Goal: Task Accomplishment & Management: Use online tool/utility

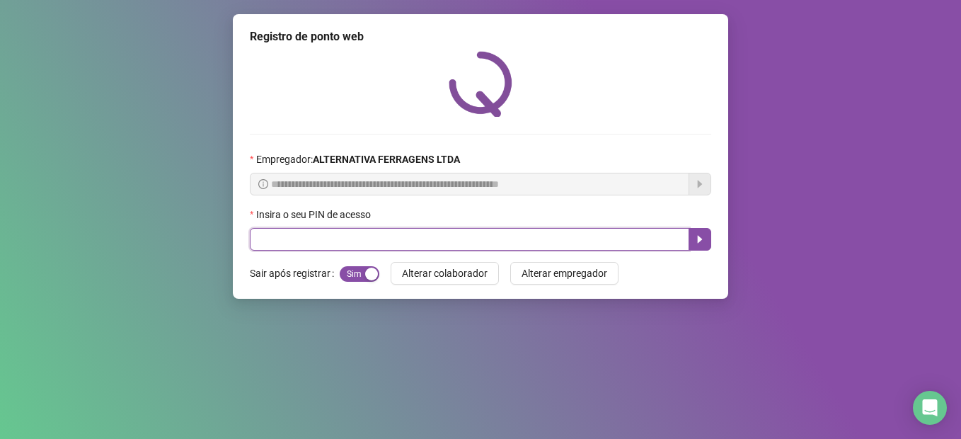
click at [301, 245] on input "text" at bounding box center [469, 239] width 439 height 23
type input "****"
click at [695, 241] on icon "caret-right" at bounding box center [699, 239] width 11 height 11
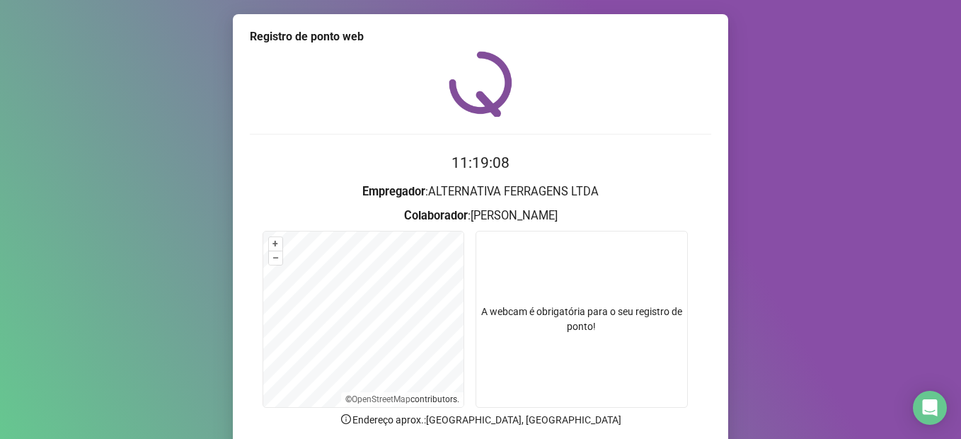
scroll to position [114, 0]
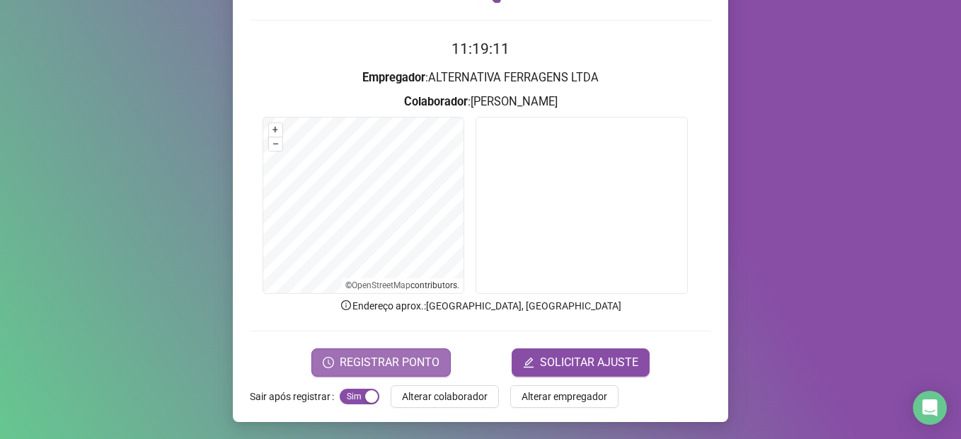
click at [353, 361] on span "REGISTRAR PONTO" at bounding box center [390, 362] width 100 height 17
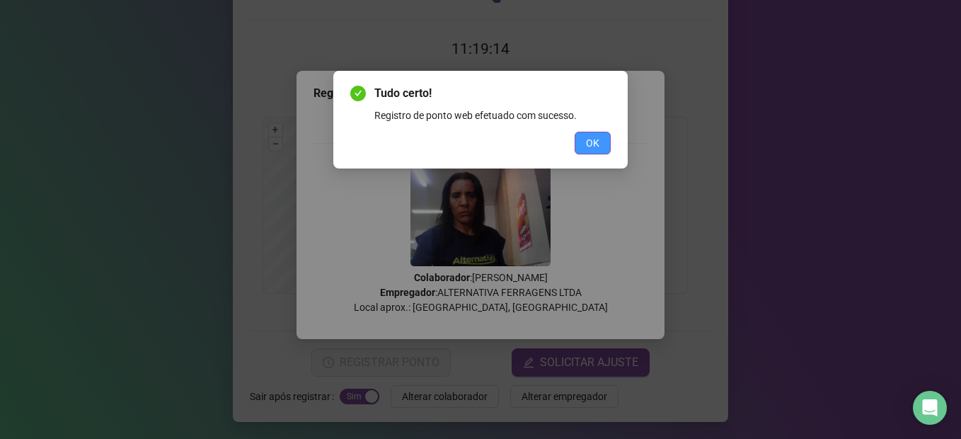
click at [595, 137] on span "OK" at bounding box center [592, 143] width 13 height 16
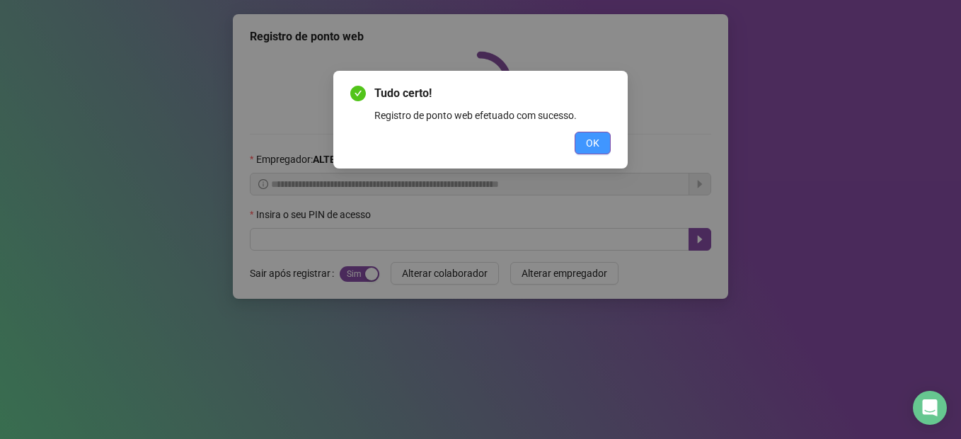
scroll to position [0, 0]
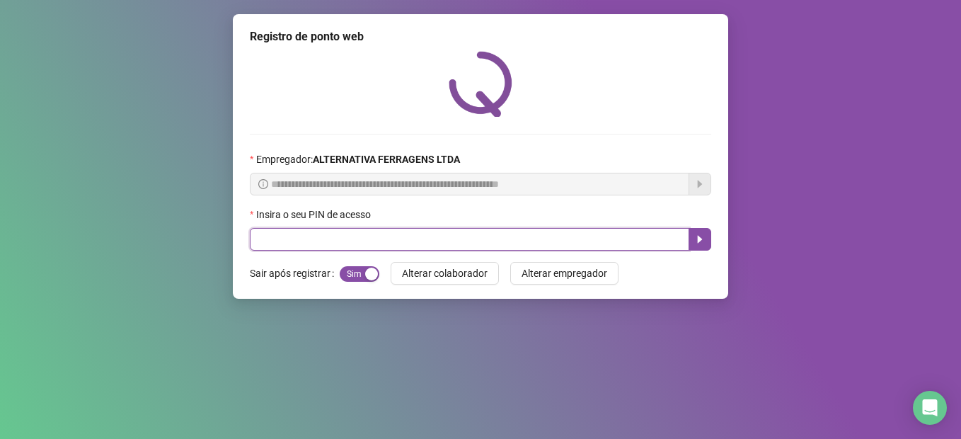
click at [280, 244] on input "text" at bounding box center [469, 239] width 439 height 23
type input "*****"
click at [699, 236] on icon "caret-right" at bounding box center [699, 239] width 11 height 11
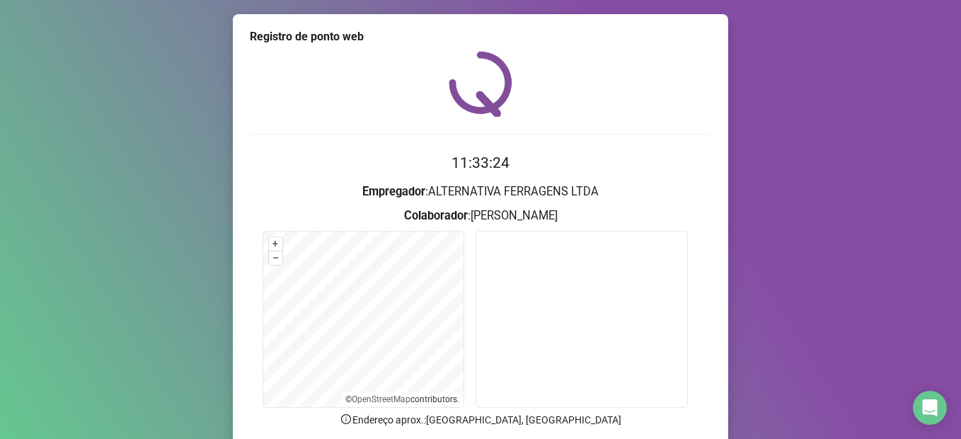
scroll to position [114, 0]
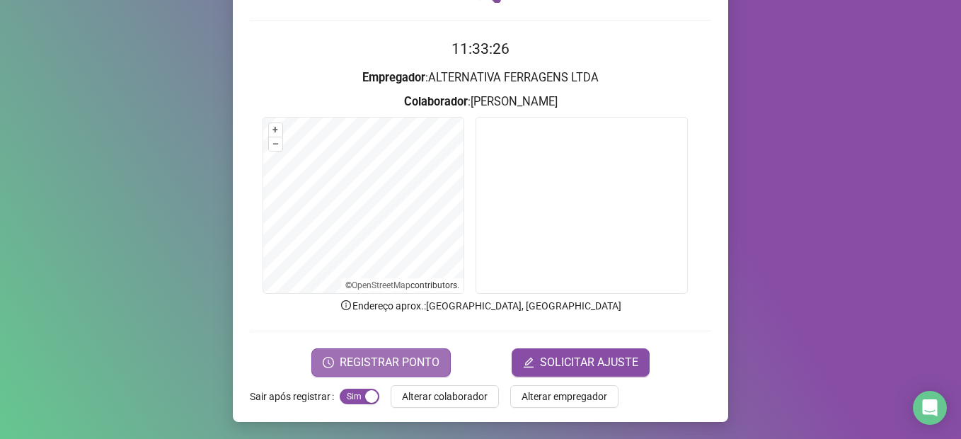
click at [377, 364] on span "REGISTRAR PONTO" at bounding box center [390, 362] width 100 height 17
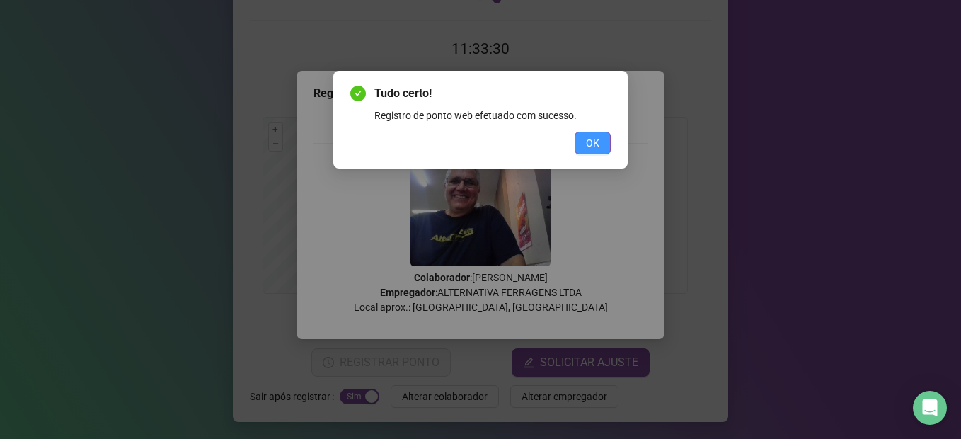
click at [603, 140] on button "OK" at bounding box center [593, 143] width 36 height 23
